Goal: Subscribe to service/newsletter

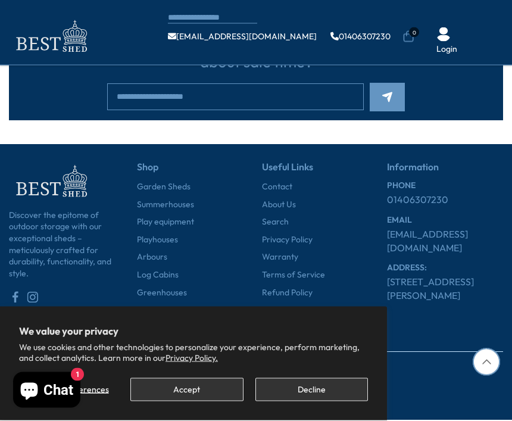
scroll to position [3360, 0]
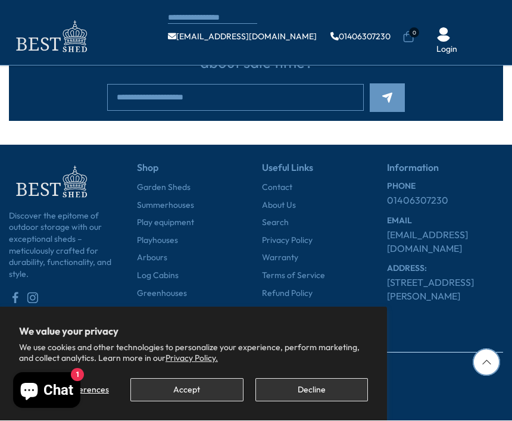
click at [243, 111] on input "email" at bounding box center [235, 98] width 257 height 27
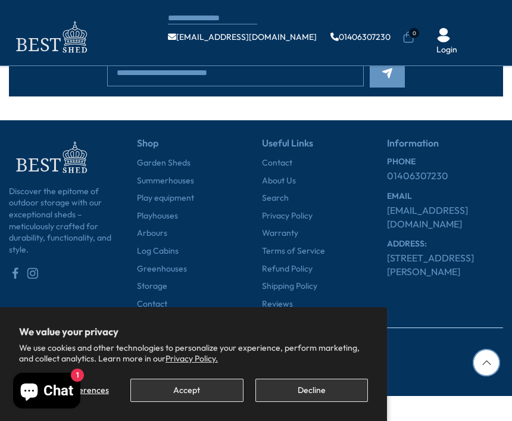
type input "**********"
click at [394, 88] on button "Subscribe" at bounding box center [387, 73] width 35 height 29
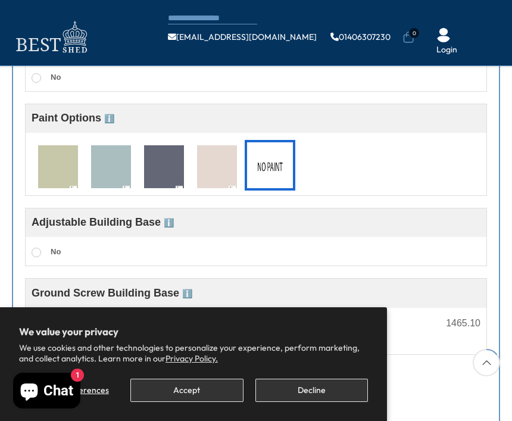
scroll to position [500, 0]
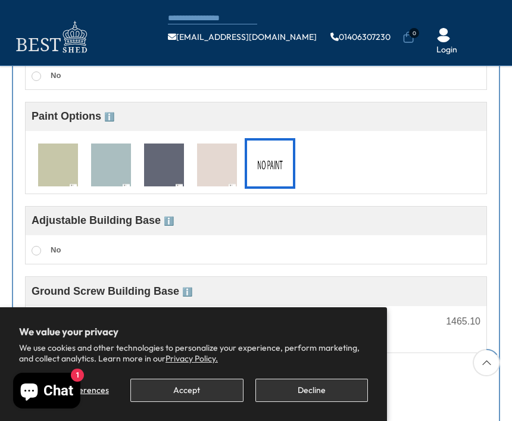
click at [73, 160] on img at bounding box center [58, 166] width 40 height 44
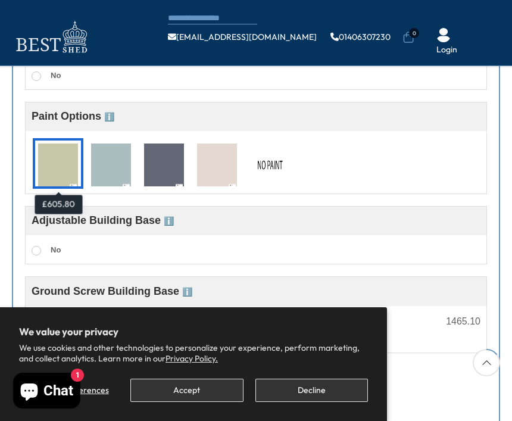
click at [269, 72] on div "No" at bounding box center [256, 76] width 449 height 18
click at [222, 165] on img at bounding box center [217, 166] width 40 height 44
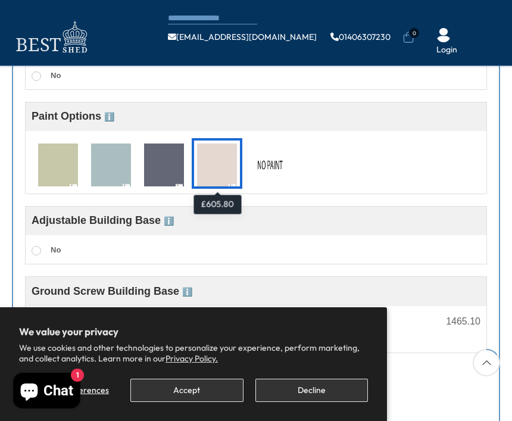
click at [74, 165] on img at bounding box center [58, 166] width 40 height 44
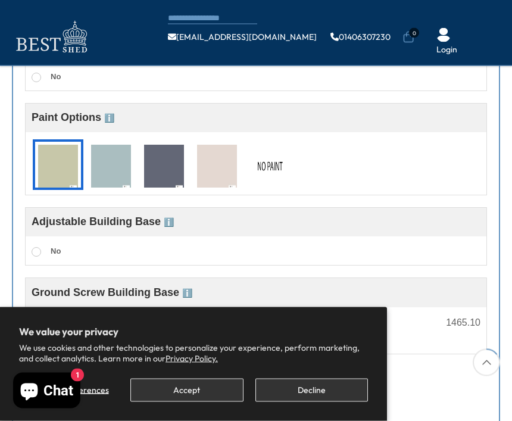
scroll to position [491, 0]
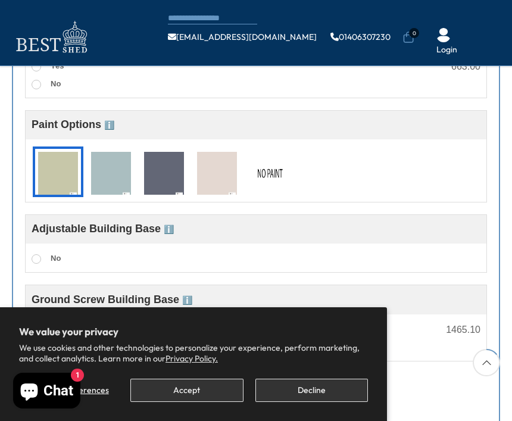
click at [227, 176] on img at bounding box center [217, 174] width 40 height 44
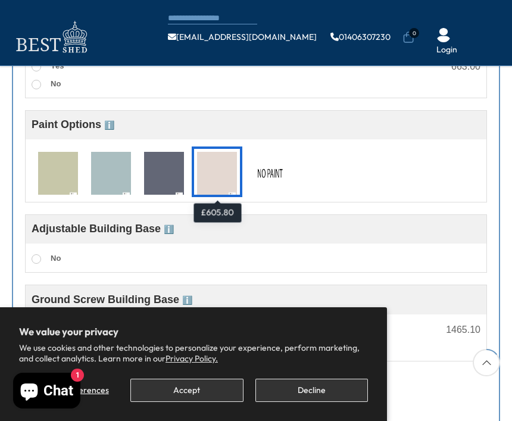
click at [273, 175] on img at bounding box center [270, 174] width 40 height 44
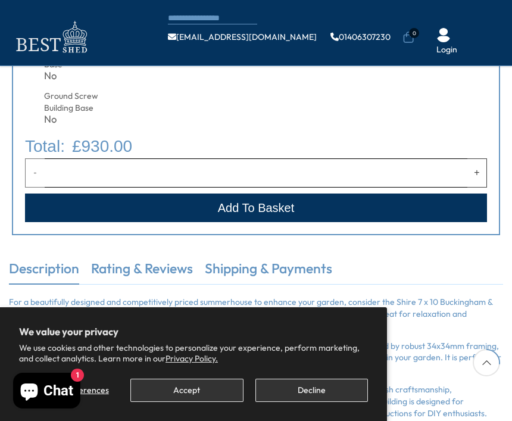
scroll to position [924, 0]
